Goal: Navigation & Orientation: Find specific page/section

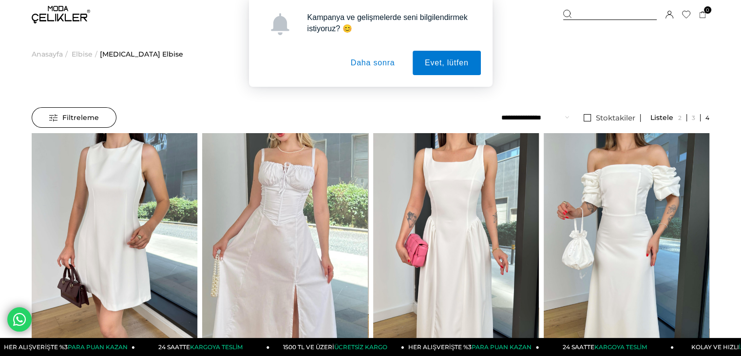
click at [76, 51] on div "Kampanya ve gelişmelerde seni bilgilendirmek istiyoruz? 😊 Evet, lütfen Daha son…" at bounding box center [370, 43] width 741 height 87
click at [81, 54] on div "Kampanya ve gelişmelerde seni bilgilendirmek istiyoruz? 😊 Evet, lütfen Daha son…" at bounding box center [370, 43] width 741 height 87
click at [353, 63] on button "Daha sonra" at bounding box center [373, 63] width 69 height 24
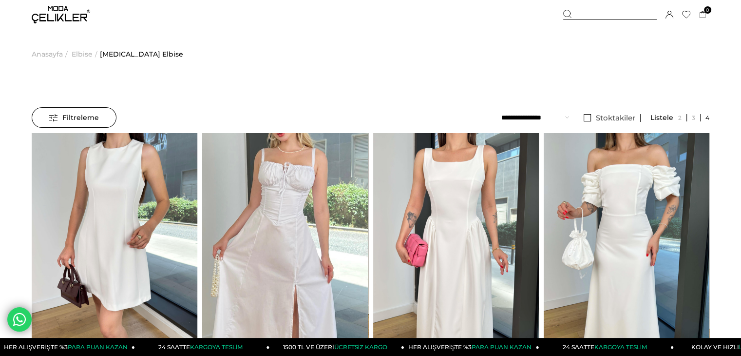
click at [77, 55] on span "Elbise" at bounding box center [82, 54] width 21 height 50
click at [65, 10] on img at bounding box center [61, 15] width 58 height 18
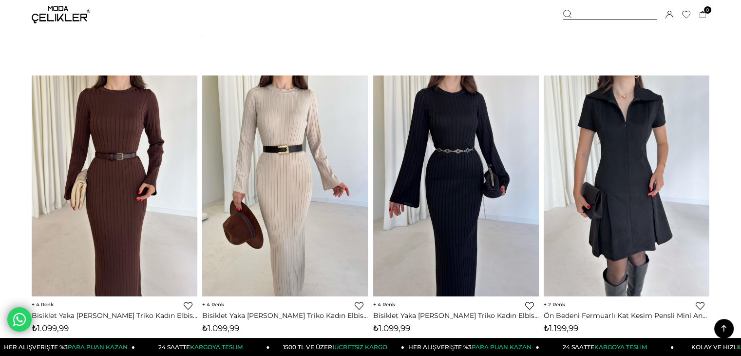
scroll to position [6140, 0]
